Goal: Transaction & Acquisition: Register for event/course

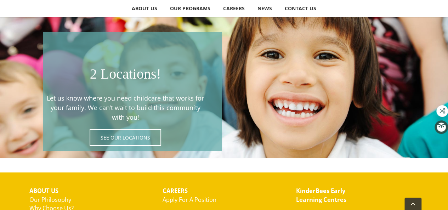
scroll to position [1300, 0]
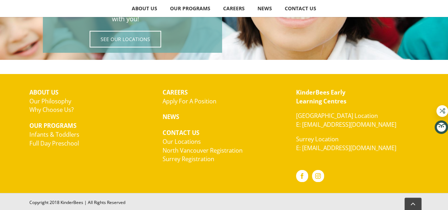
click at [204, 100] on link "Apply For A Position" at bounding box center [190, 101] width 54 height 8
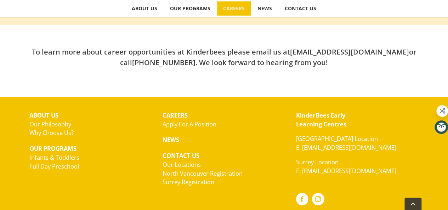
scroll to position [276, 0]
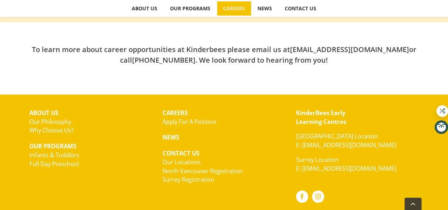
drag, startPoint x: 450, startPoint y: 39, endPoint x: 453, endPoint y: 147, distance: 107.7
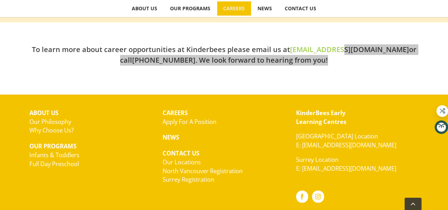
drag, startPoint x: 357, startPoint y: 56, endPoint x: 338, endPoint y: 49, distance: 20.5
click at [338, 49] on h2 "To learn more about career opportunities at Kinderbees please email us at hello…" at bounding box center [224, 54] width 390 height 21
click at [327, 62] on h2 "To learn more about career opportunities at Kinderbees please email us at hello…" at bounding box center [224, 54] width 390 height 21
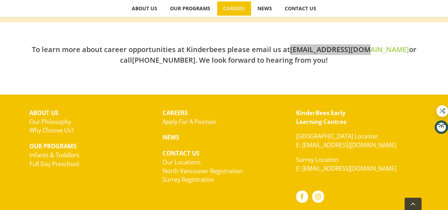
drag, startPoint x: 290, startPoint y: 46, endPoint x: 359, endPoint y: 49, distance: 69.1
click at [359, 49] on h2 "To learn more about career opportunities at Kinderbees please email us at hello…" at bounding box center [224, 54] width 390 height 21
copy link "[EMAIL_ADDRESS][DOMAIN_NAME]"
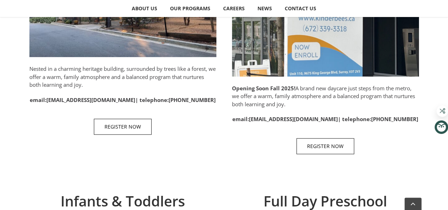
scroll to position [468, 0]
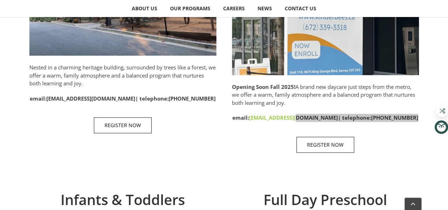
drag, startPoint x: 342, startPoint y: 125, endPoint x: 305, endPoint y: 120, distance: 36.4
click at [305, 120] on div "Surrey Opening Soon Fall 2025! A brand new daycare just steps from the metro, w…" at bounding box center [325, 15] width 187 height 289
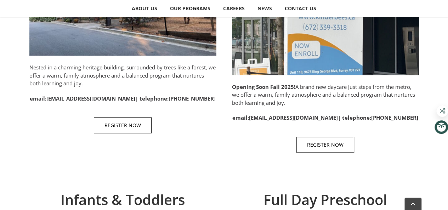
click at [252, 131] on div "Surrey Opening Soon Fall 2025! A brand new daycare just steps from the metro, w…" at bounding box center [325, 15] width 187 height 289
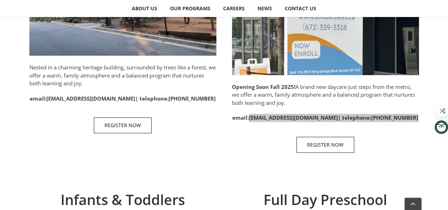
drag, startPoint x: 258, startPoint y: 124, endPoint x: 259, endPoint y: 115, distance: 8.9
click at [259, 115] on div "Surrey Opening Soon Fall 2025! A brand new daycare just steps from the metro, w…" at bounding box center [325, 15] width 187 height 289
copy div "kinderbees.surrey@gmail.com | telephone: 672-339-3318"
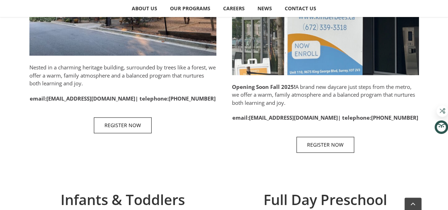
click at [412, 87] on p "Opening Soon Fall 2025! A brand new daycare just steps from the metro, we offer…" at bounding box center [325, 95] width 187 height 24
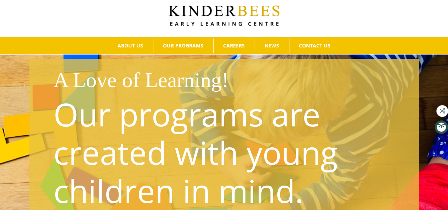
scroll to position [0, 0]
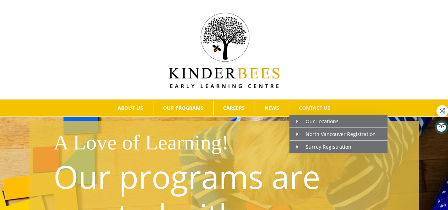
click at [316, 106] on span "CONTACT US" at bounding box center [315, 108] width 32 height 5
click at [312, 147] on span "Surrey Registration" at bounding box center [324, 146] width 55 height 7
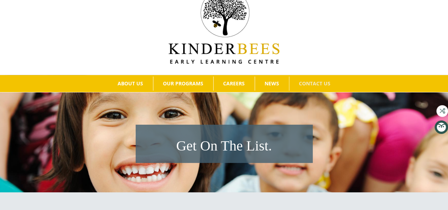
scroll to position [22, 0]
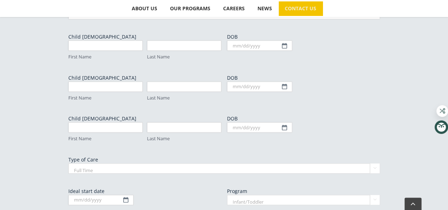
scroll to position [349, 0]
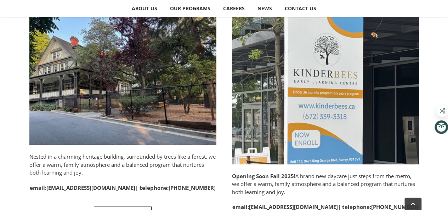
scroll to position [412, 0]
